Goal: Transaction & Acquisition: Purchase product/service

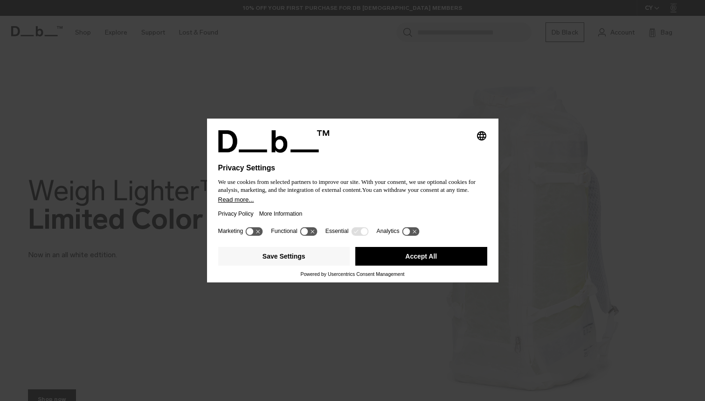
click at [399, 262] on button "Accept All" at bounding box center [421, 256] width 132 height 19
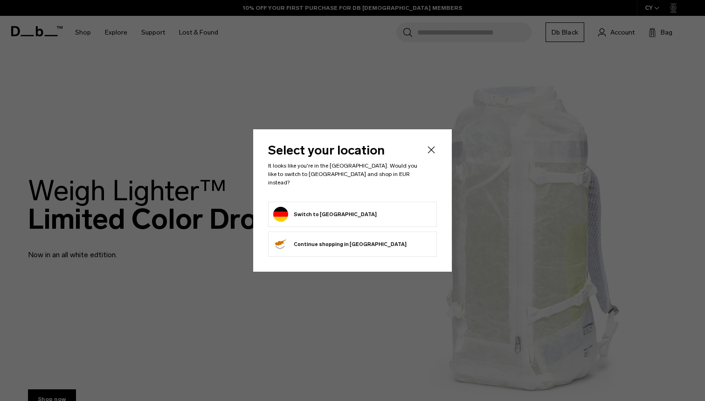
click at [314, 213] on button "Switch to Germany" at bounding box center [325, 214] width 104 height 15
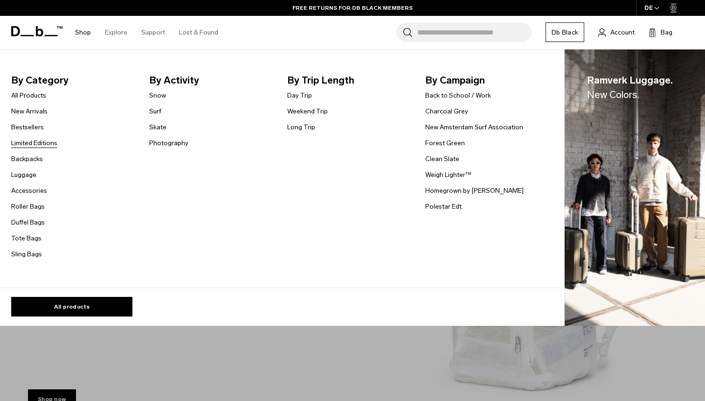
click at [34, 143] on link "Limited Editions" at bounding box center [34, 143] width 46 height 10
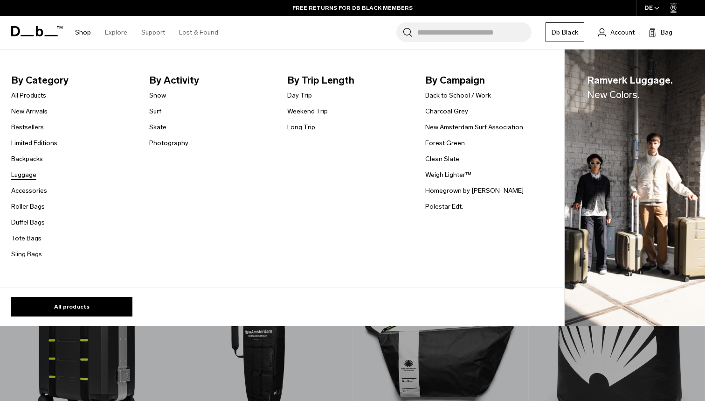
click at [23, 179] on link "Luggage" at bounding box center [23, 175] width 25 height 10
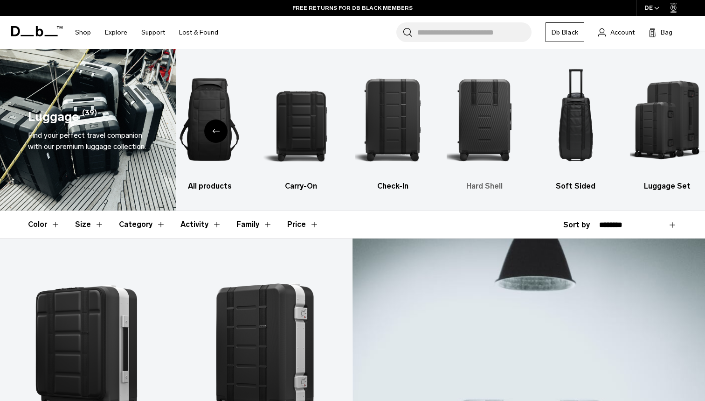
click at [490, 112] on img "4 / 6" at bounding box center [484, 119] width 75 height 113
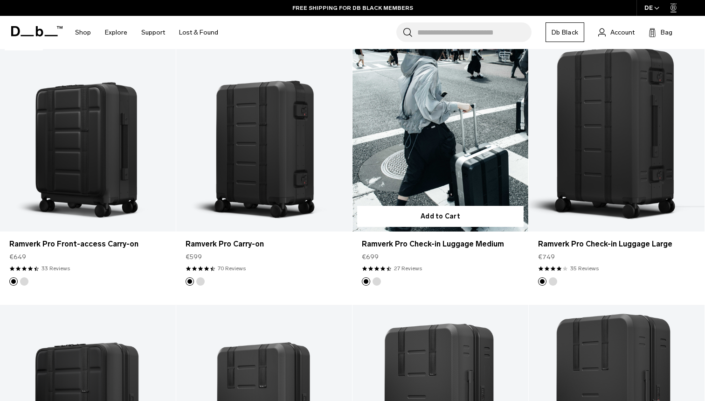
scroll to position [192, 0]
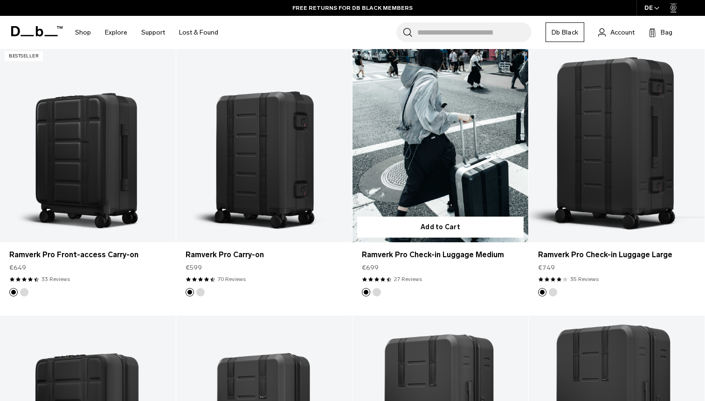
click at [467, 130] on link "Ramverk Pro Check-in Luggage Medium" at bounding box center [441, 144] width 176 height 195
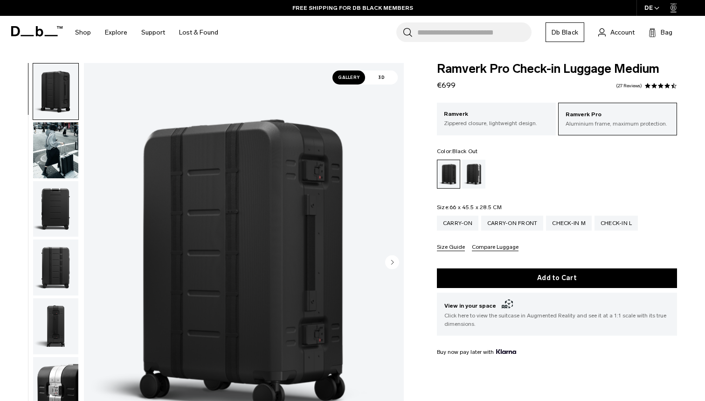
click at [398, 262] on circle "Next slide" at bounding box center [392, 262] width 14 height 14
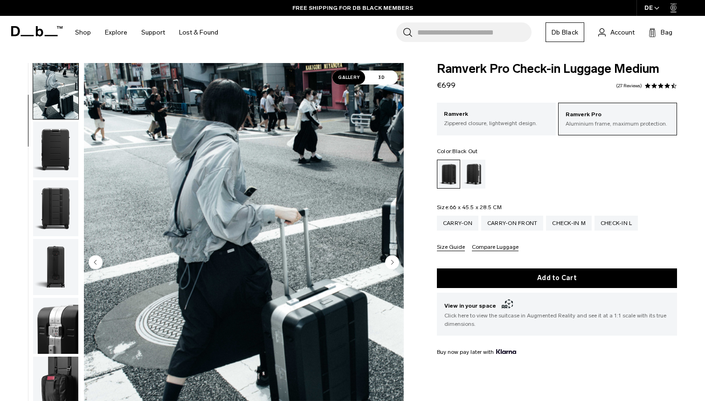
click at [398, 262] on circle "Next slide" at bounding box center [392, 262] width 14 height 14
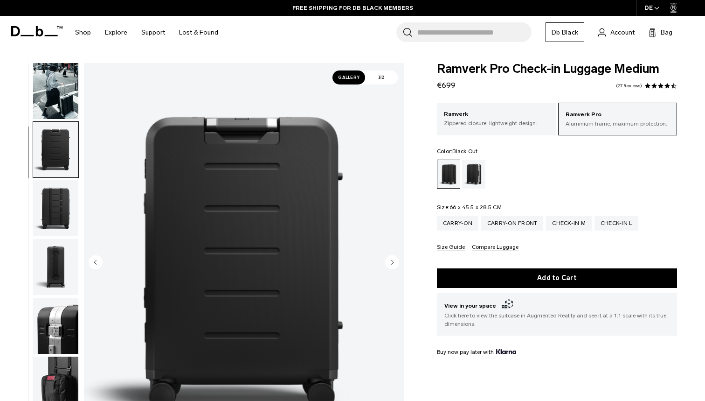
scroll to position [119, 0]
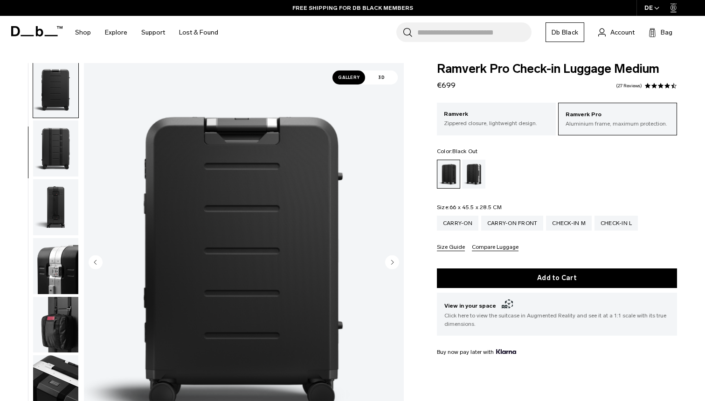
click at [398, 262] on circle "Next slide" at bounding box center [392, 262] width 14 height 14
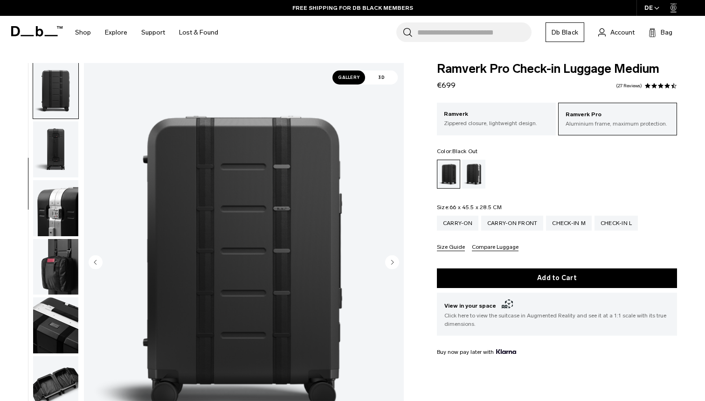
scroll to position [178, 0]
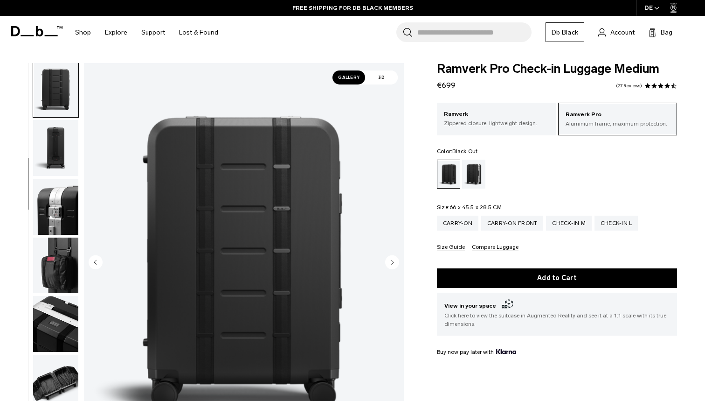
click at [398, 262] on circle "Next slide" at bounding box center [392, 262] width 14 height 14
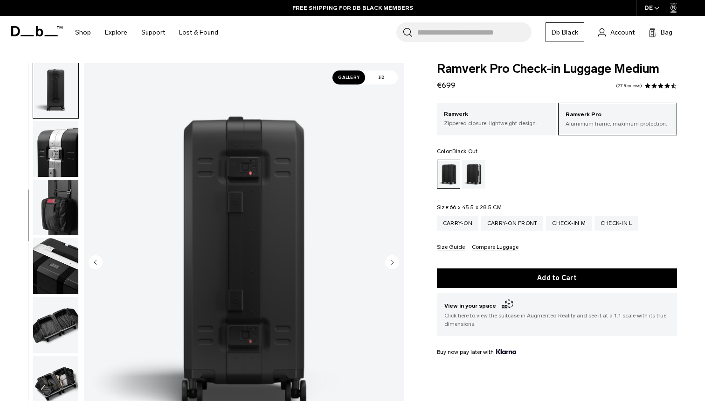
scroll to position [237, 0]
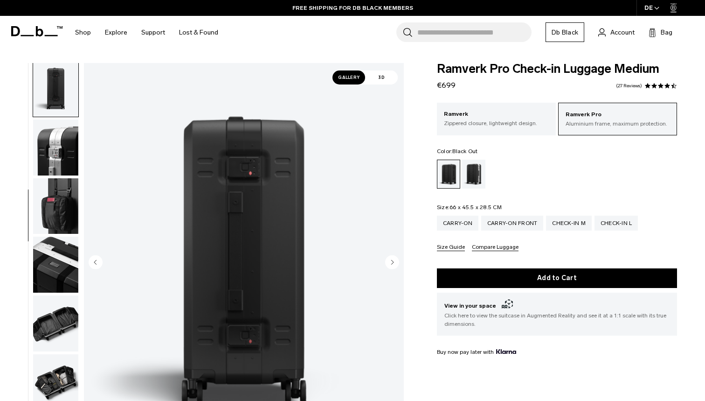
click at [398, 262] on circle "Next slide" at bounding box center [392, 262] width 14 height 14
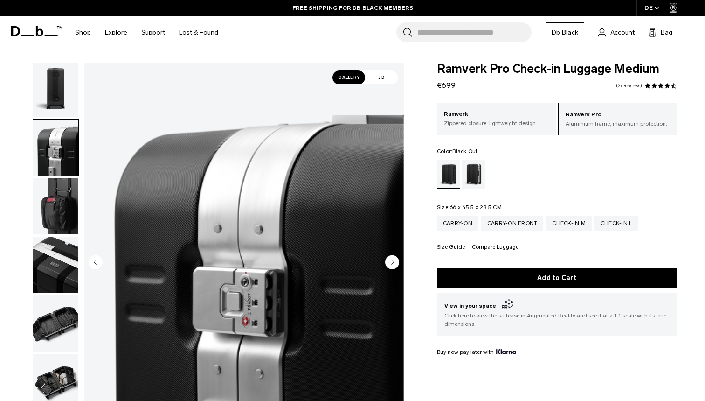
scroll to position [297, 0]
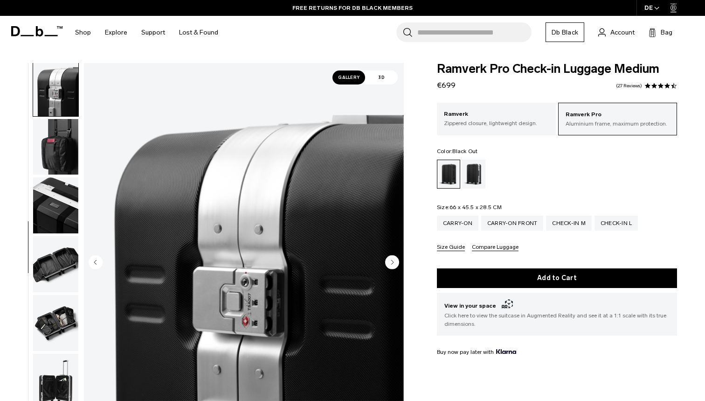
click at [398, 262] on circle "Next slide" at bounding box center [392, 262] width 14 height 14
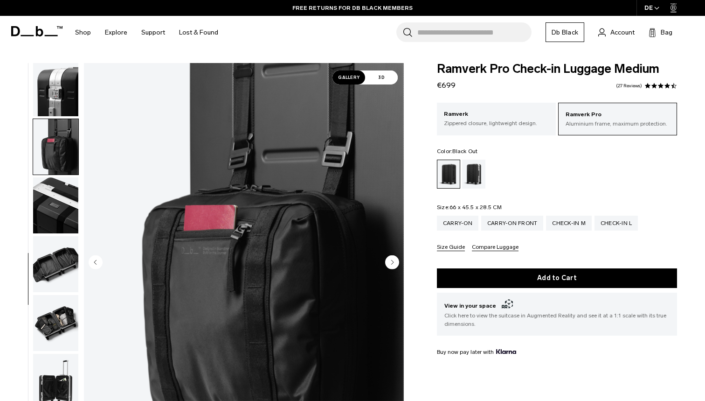
scroll to position [311, 0]
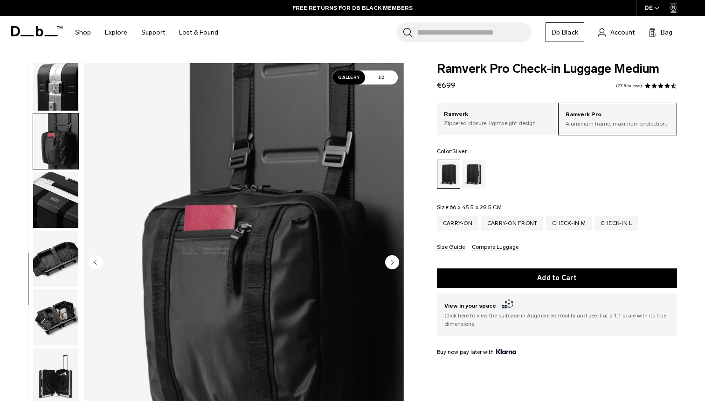
click at [472, 175] on div "Silver" at bounding box center [474, 173] width 24 height 29
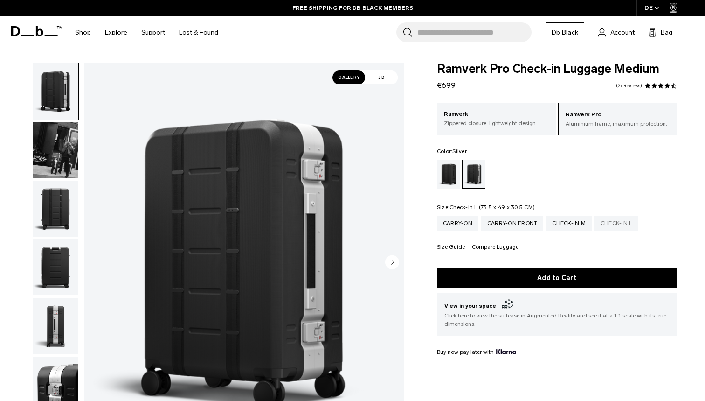
click at [629, 220] on div "Check-in L" at bounding box center [617, 222] width 44 height 15
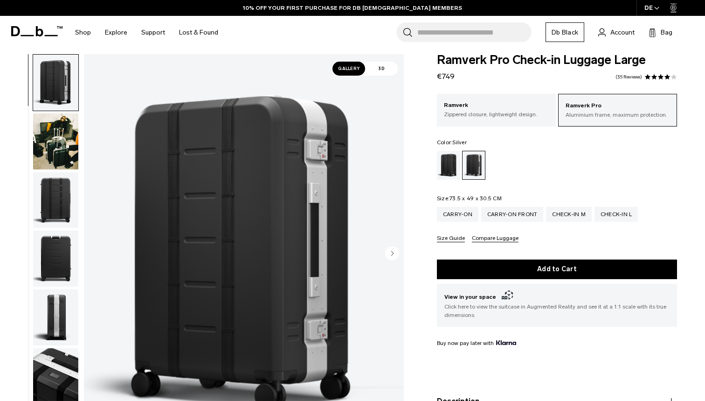
scroll to position [11, 0]
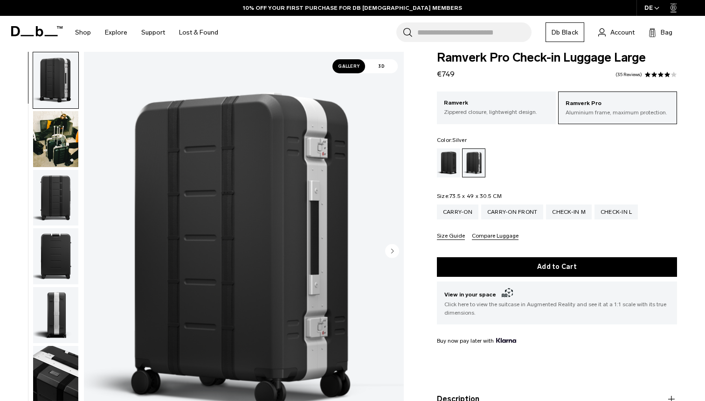
click at [394, 249] on circle "Next slide" at bounding box center [392, 250] width 14 height 14
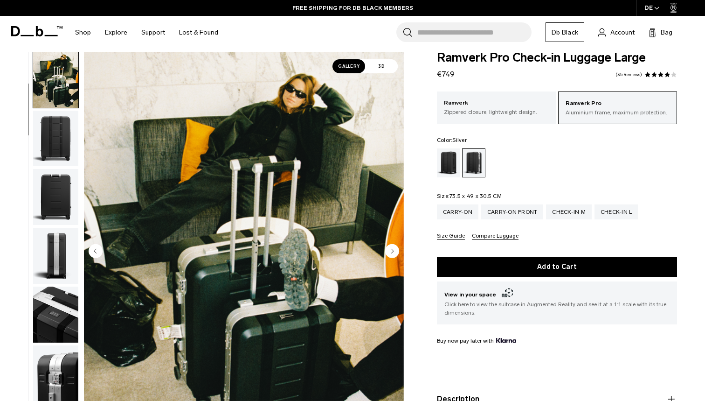
click at [394, 249] on circle "Next slide" at bounding box center [392, 250] width 14 height 14
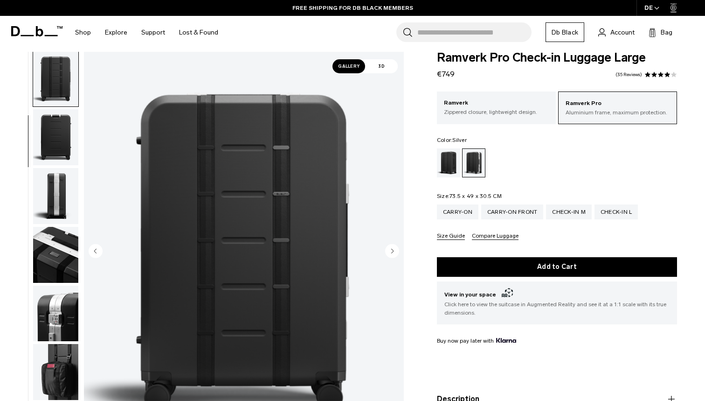
click at [394, 249] on circle "Next slide" at bounding box center [392, 250] width 14 height 14
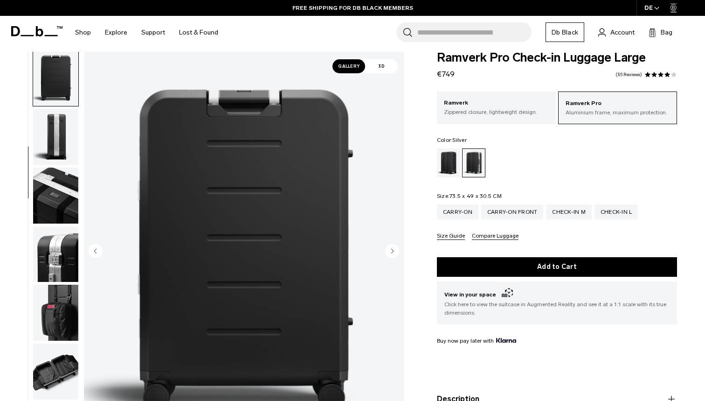
click at [394, 249] on circle "Next slide" at bounding box center [392, 250] width 14 height 14
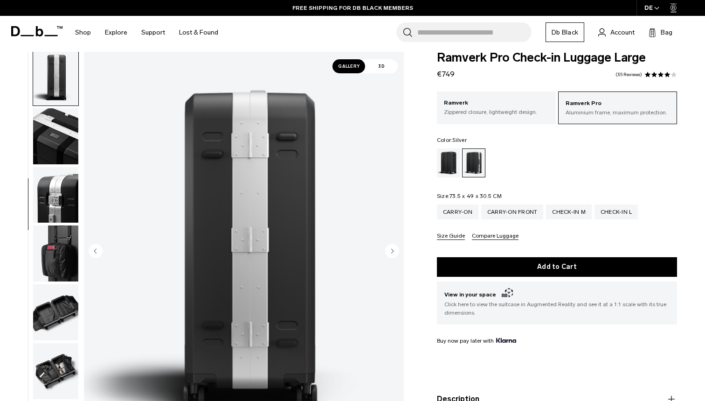
click at [394, 249] on circle "Next slide" at bounding box center [392, 250] width 14 height 14
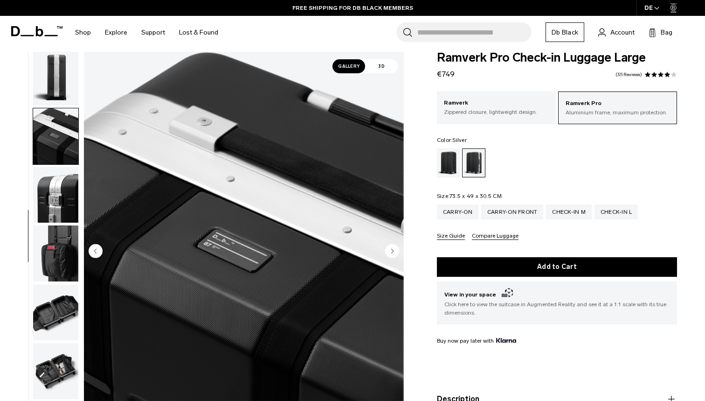
scroll to position [297, 0]
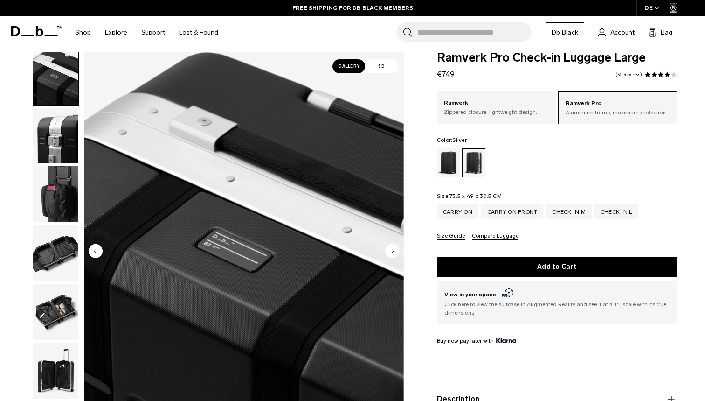
click at [394, 249] on circle "Next slide" at bounding box center [392, 250] width 14 height 14
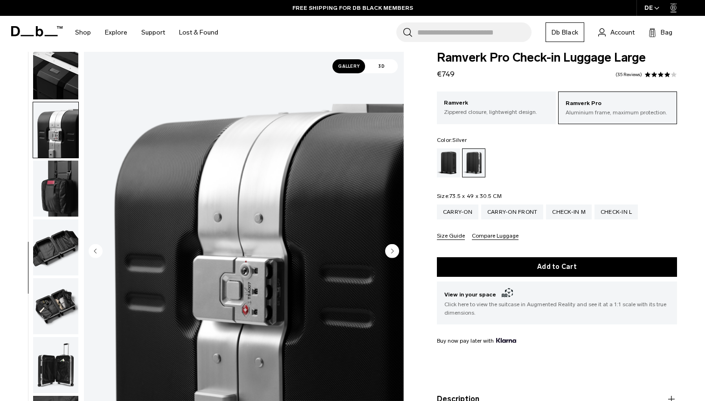
click at [394, 249] on circle "Next slide" at bounding box center [392, 250] width 14 height 14
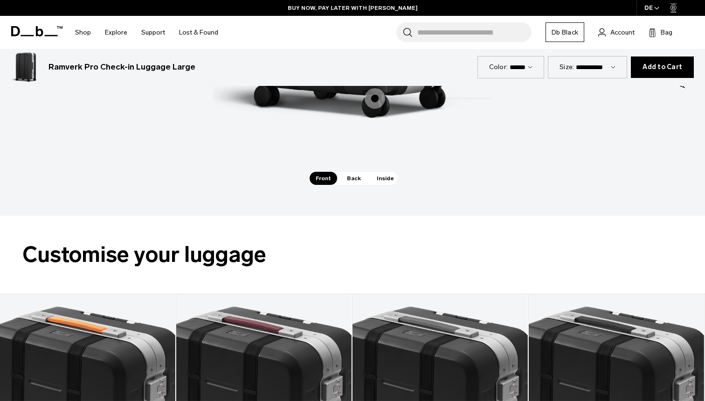
scroll to position [1185, 0]
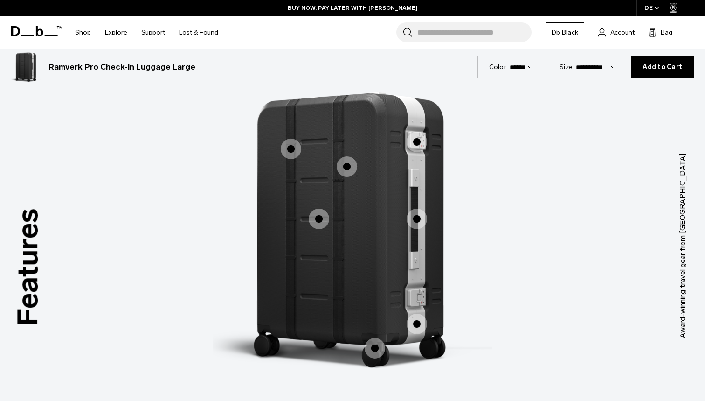
click at [346, 170] on span "1 / 3" at bounding box center [347, 166] width 21 height 21
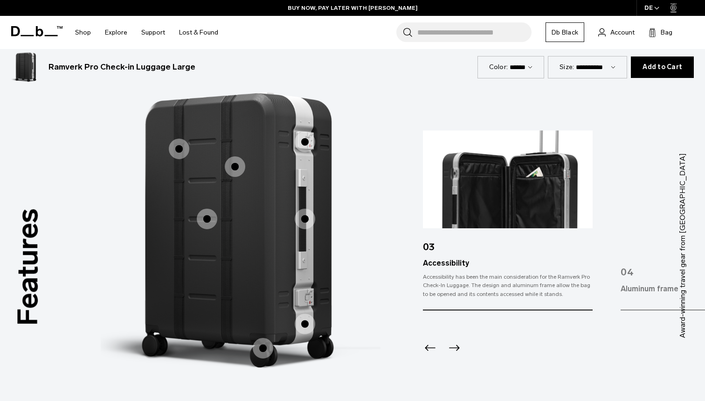
click at [210, 212] on span "1 / 3" at bounding box center [207, 218] width 21 height 21
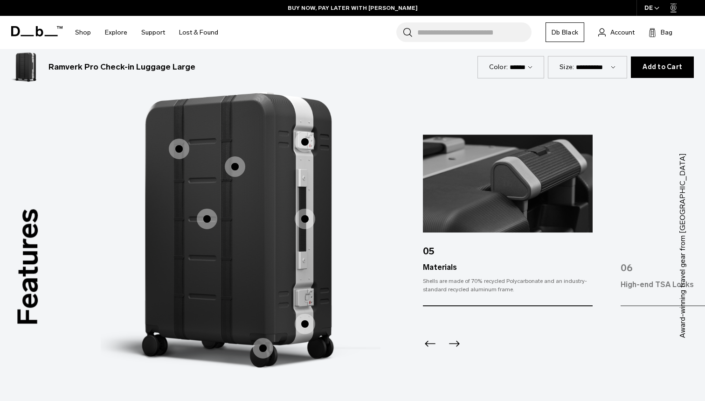
click at [304, 216] on span "1 / 3" at bounding box center [305, 218] width 21 height 21
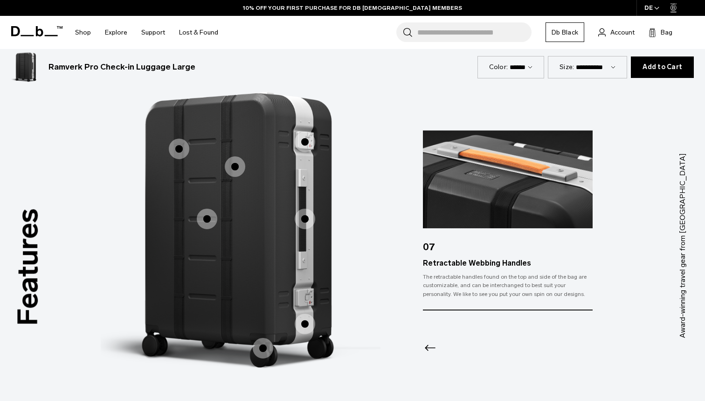
click at [179, 143] on span "1 / 3" at bounding box center [179, 148] width 21 height 21
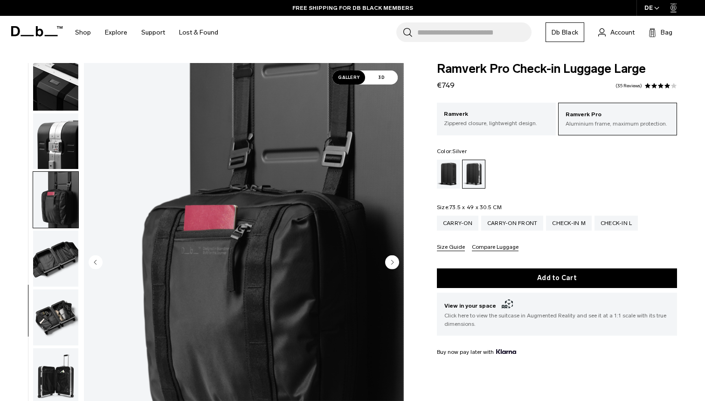
scroll to position [0, 0]
click at [68, 246] on img "button" at bounding box center [55, 258] width 45 height 56
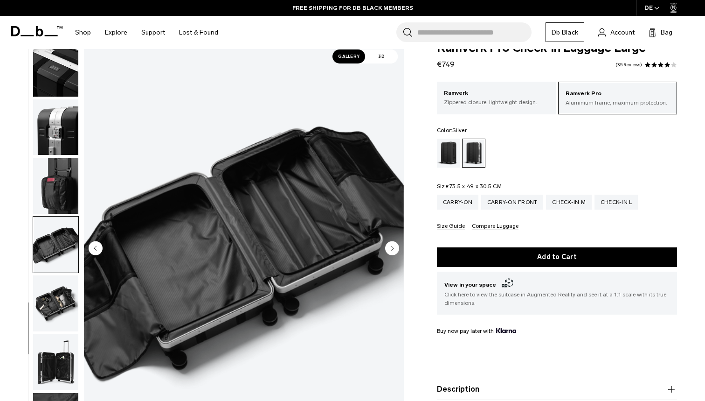
scroll to position [21, 0]
click at [56, 282] on img "button" at bounding box center [55, 303] width 45 height 56
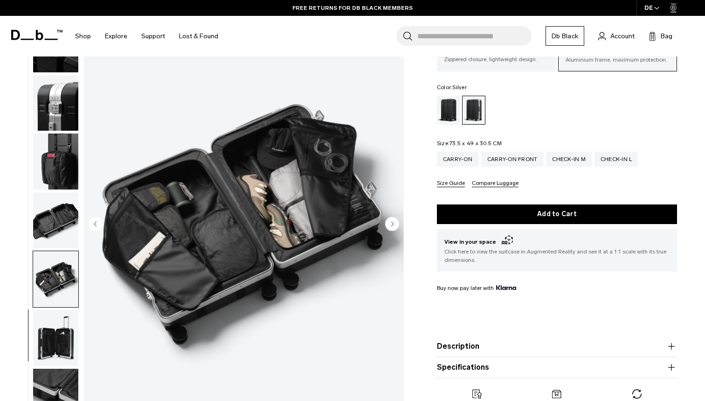
scroll to position [75, 0]
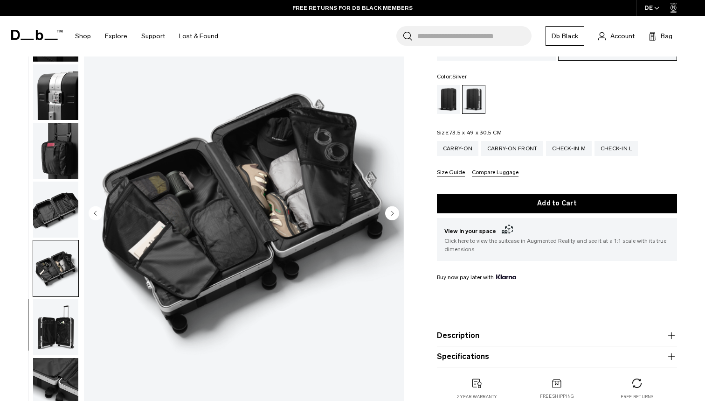
click at [54, 332] on img "button" at bounding box center [55, 327] width 45 height 56
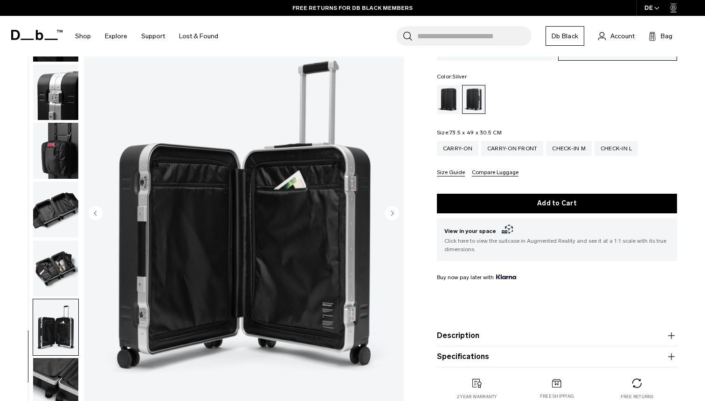
scroll to position [137, 0]
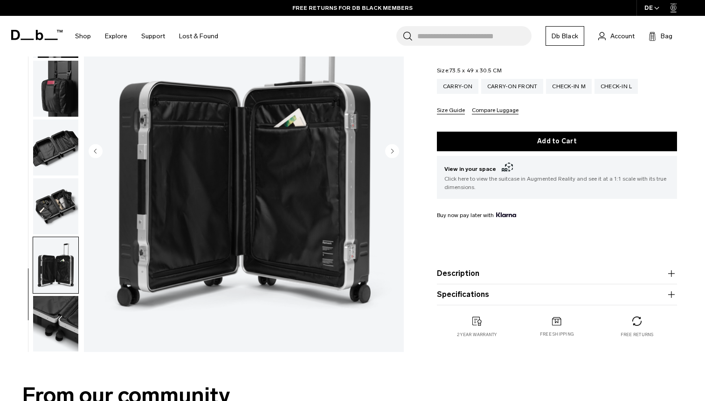
click at [54, 332] on img "button" at bounding box center [55, 323] width 45 height 56
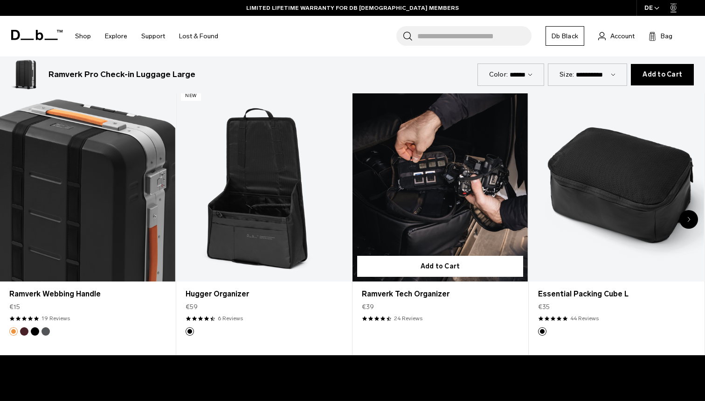
scroll to position [1994, 0]
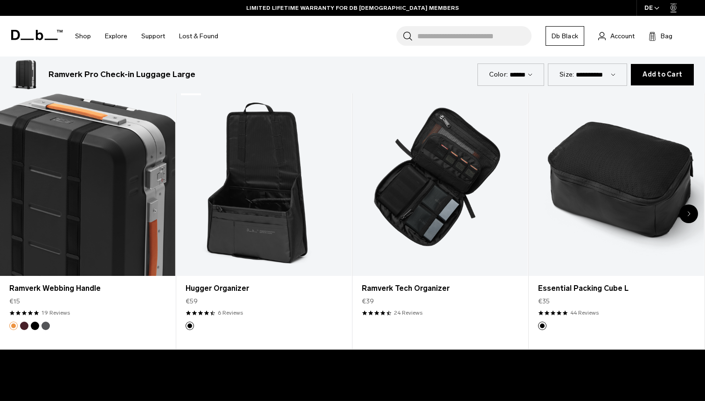
click at [692, 212] on div "Next slide" at bounding box center [688, 213] width 19 height 19
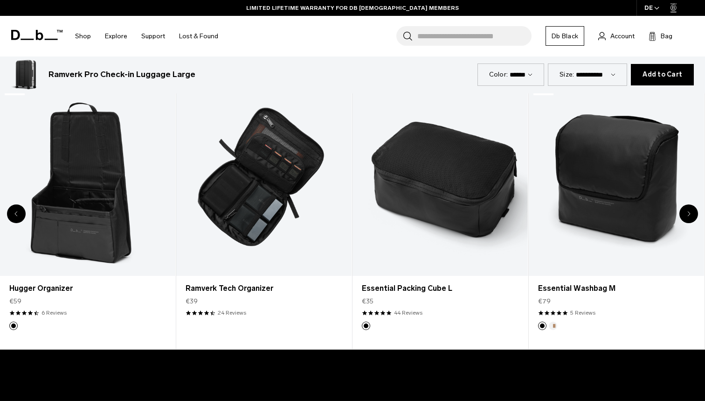
click at [692, 212] on div "Next slide" at bounding box center [688, 213] width 19 height 19
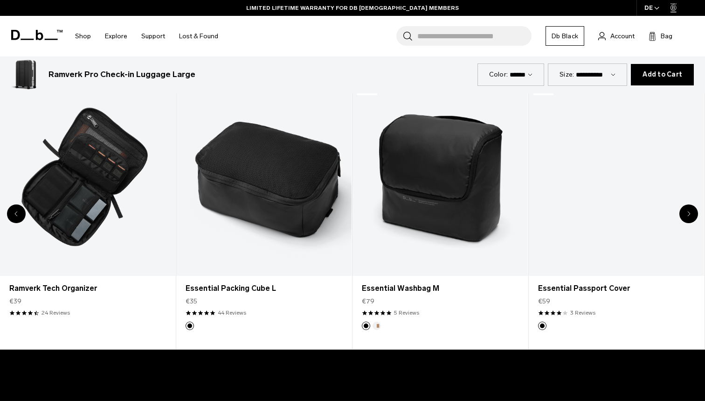
click at [692, 212] on div "Next slide" at bounding box center [688, 213] width 19 height 19
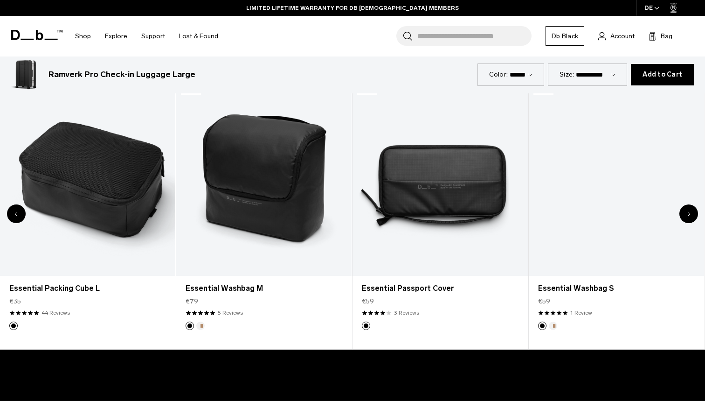
click at [692, 212] on div "Next slide" at bounding box center [688, 213] width 19 height 19
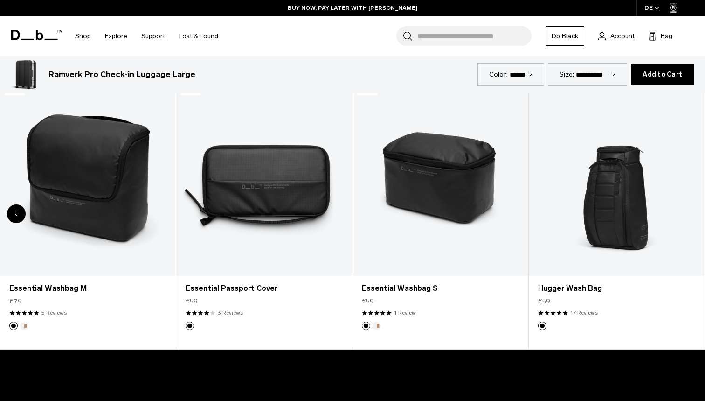
click at [692, 212] on div "8 / 8" at bounding box center [616, 178] width 175 height 195
